Goal: Book appointment/travel/reservation

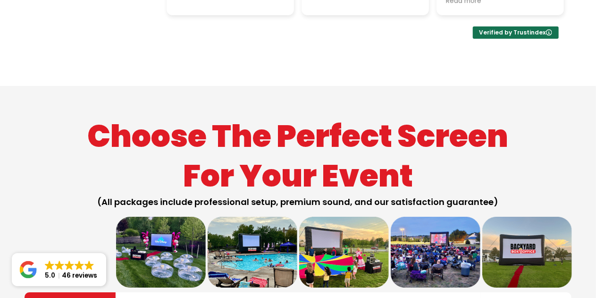
scroll to position [1543, 0]
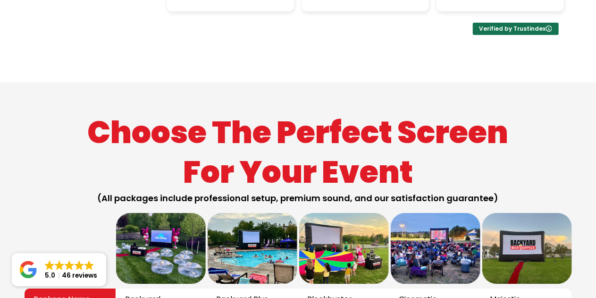
click at [169, 213] on img at bounding box center [161, 248] width 90 height 71
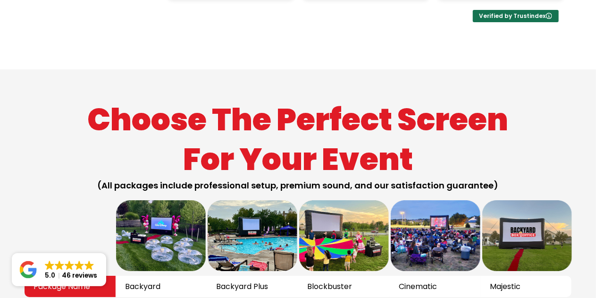
scroll to position [1555, 0]
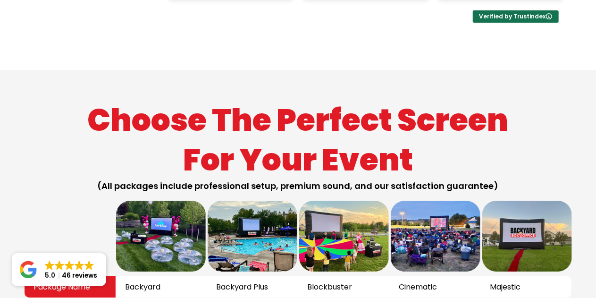
click at [170, 201] on img at bounding box center [161, 236] width 90 height 71
click at [162, 201] on img at bounding box center [161, 236] width 90 height 71
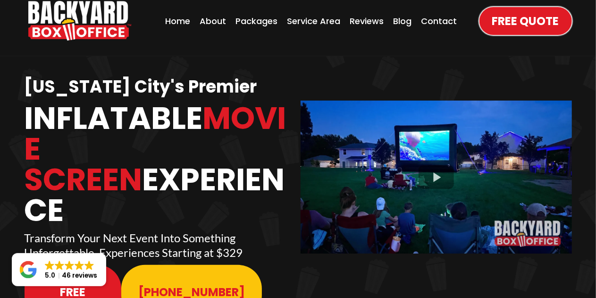
scroll to position [0, 0]
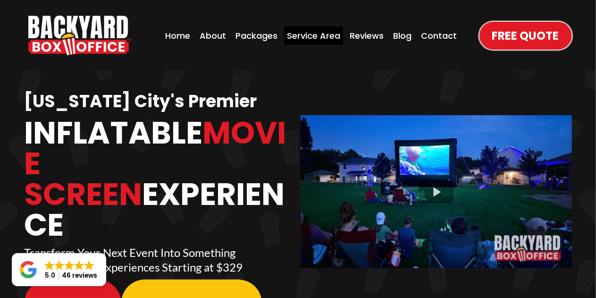
click at [339, 35] on div "Service Area" at bounding box center [313, 35] width 59 height 18
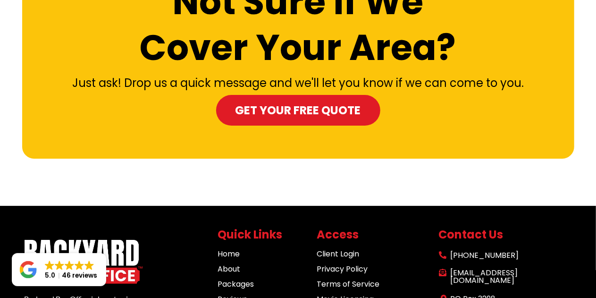
scroll to position [1769, 0]
click at [232, 248] on link "Home" at bounding box center [229, 253] width 22 height 11
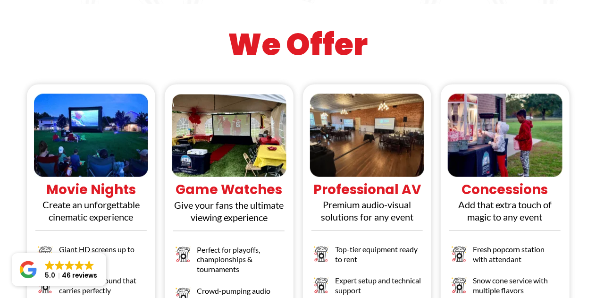
scroll to position [877, 0]
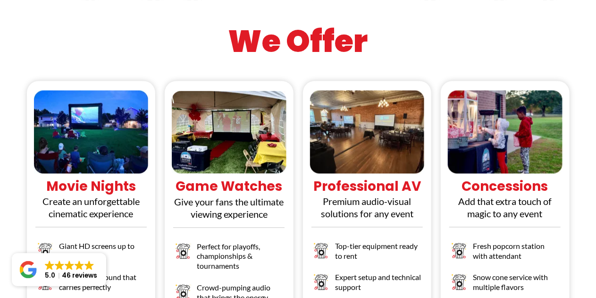
click at [235, 103] on img at bounding box center [229, 132] width 115 height 83
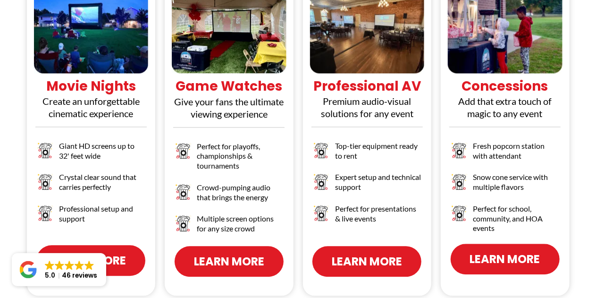
scroll to position [981, 0]
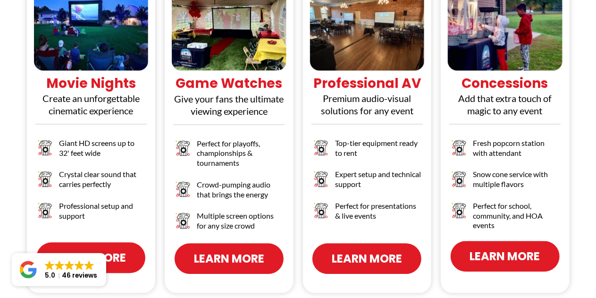
click at [224, 250] on span "Learn More" at bounding box center [229, 258] width 70 height 17
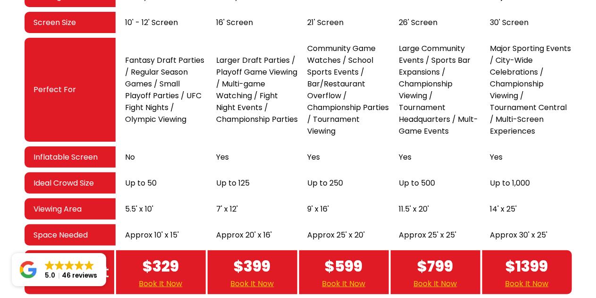
scroll to position [1839, 0]
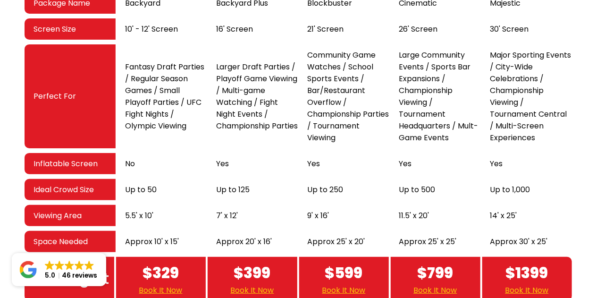
click at [176, 284] on link "Book It Now" at bounding box center [160, 290] width 43 height 12
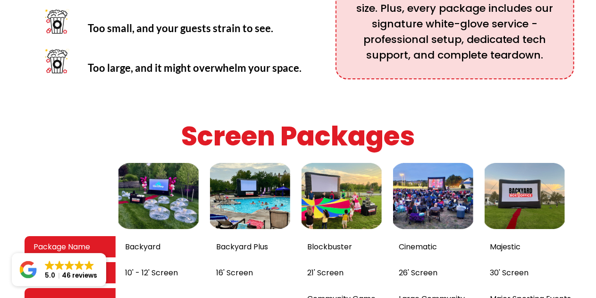
scroll to position [1596, 0]
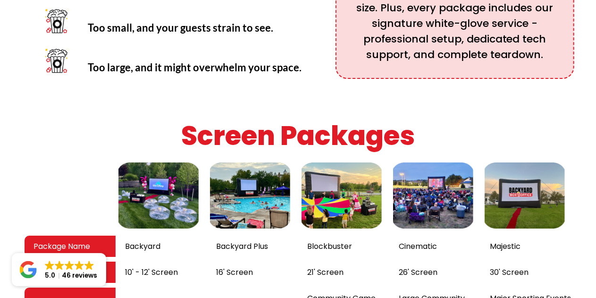
click at [168, 165] on img at bounding box center [158, 195] width 85 height 71
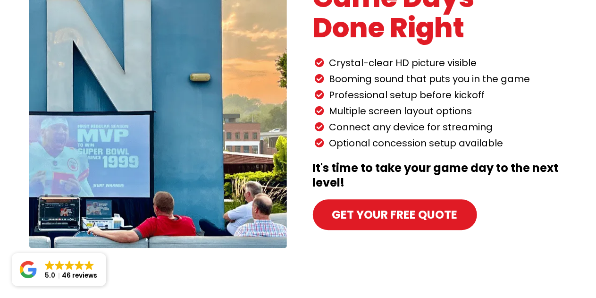
scroll to position [1180, 0]
